Goal: Find specific page/section: Find specific page/section

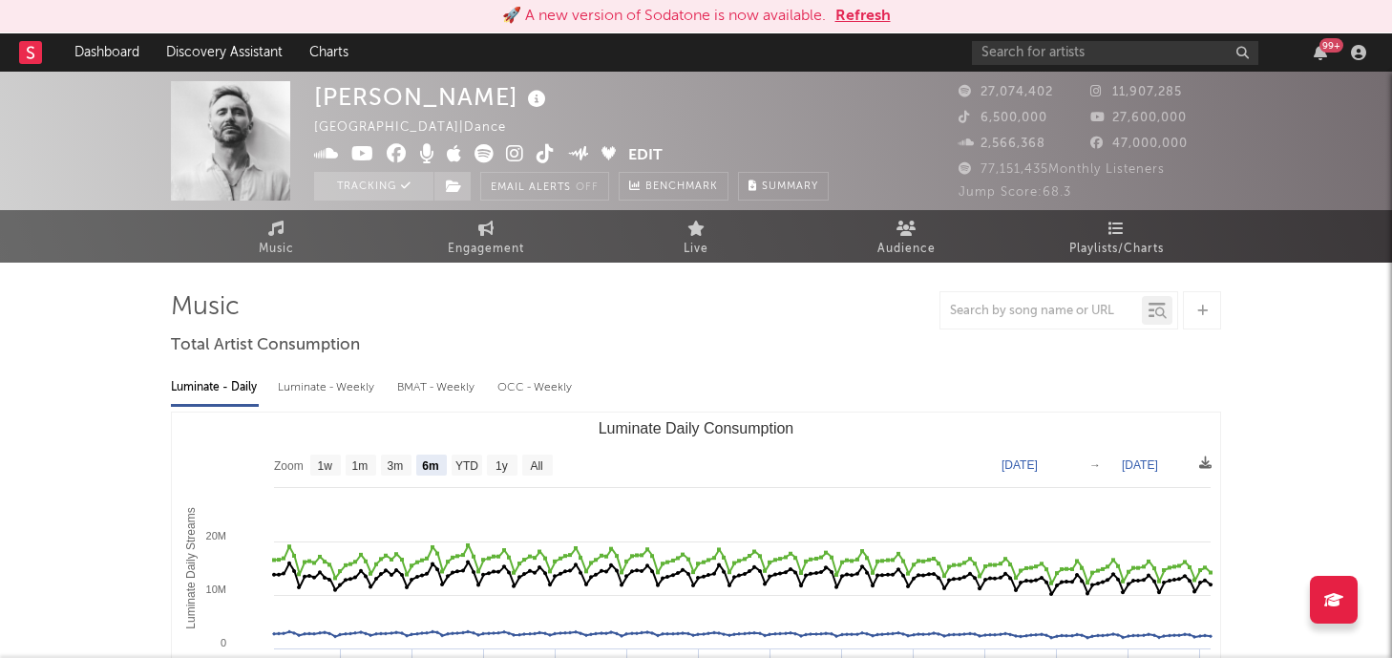
select select "6m"
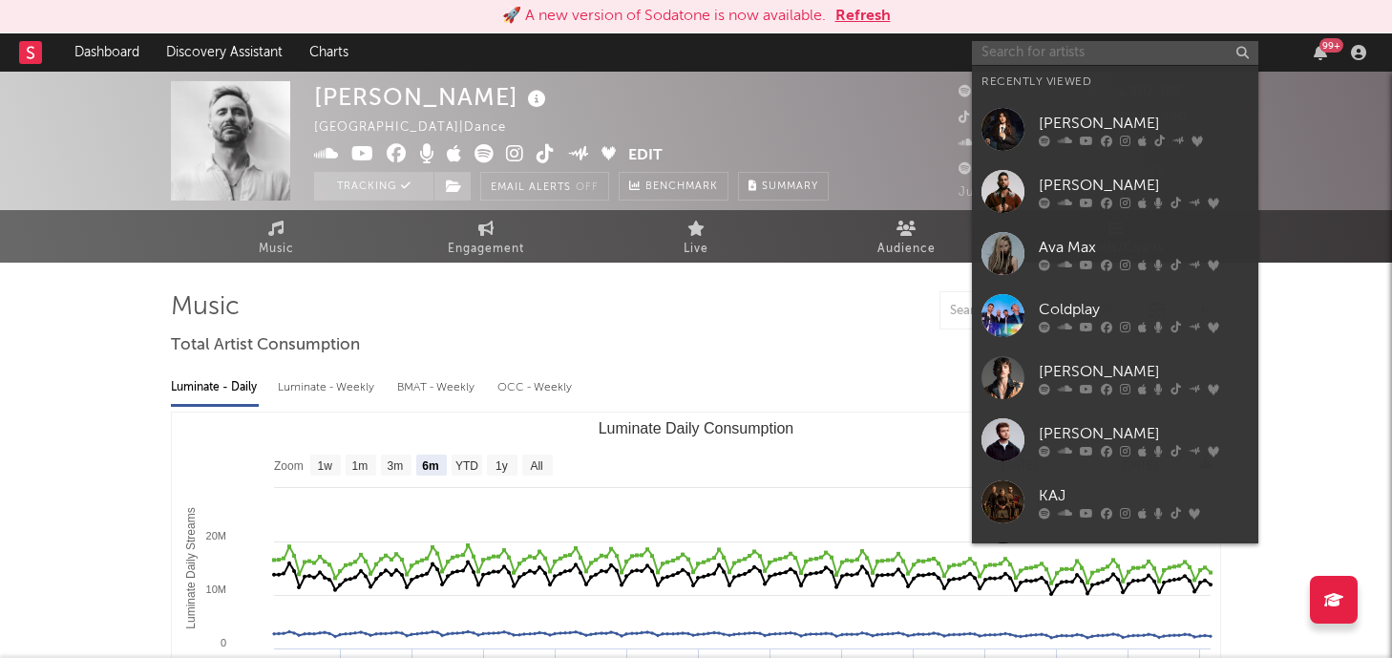
click at [1068, 57] on input "text" at bounding box center [1115, 53] width 286 height 24
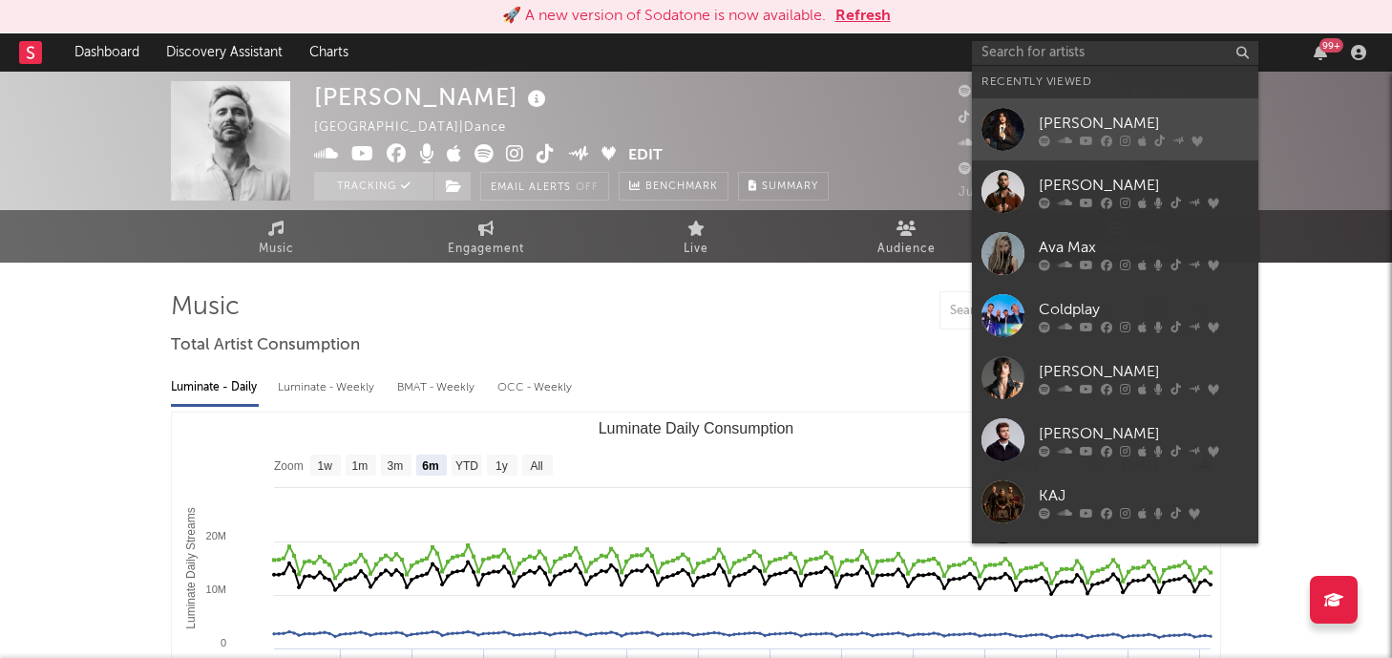
click at [1067, 108] on link "[PERSON_NAME]" at bounding box center [1115, 129] width 286 height 62
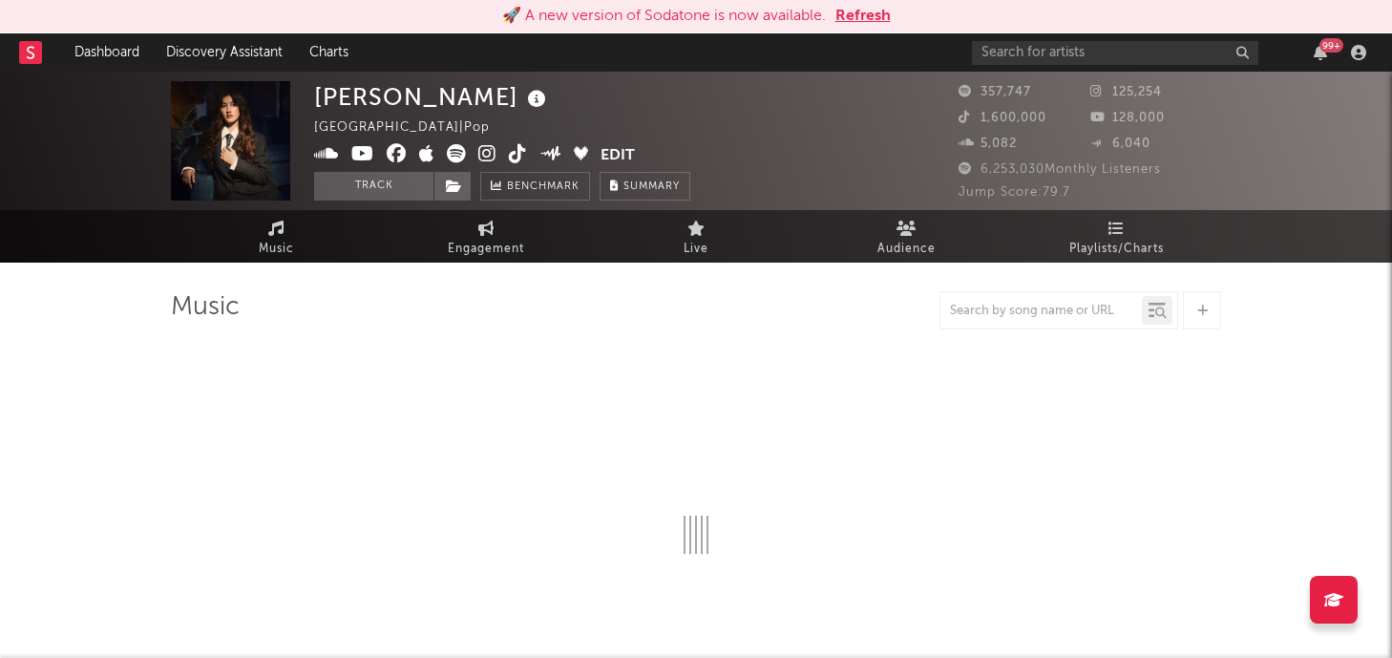
select select "6m"
